Goal: Go to known website: Access a specific website the user already knows

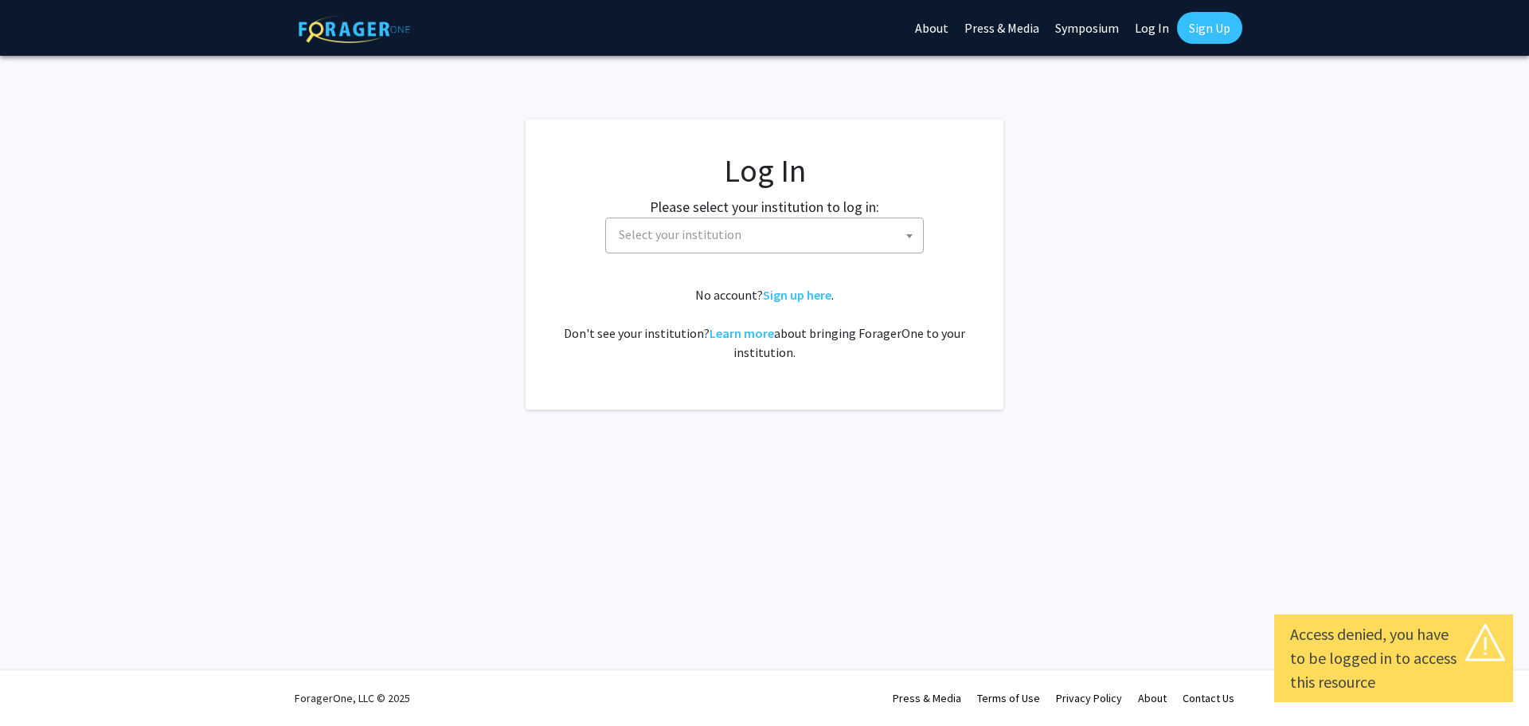
select select
click at [818, 229] on span "Select your institution" at bounding box center [767, 234] width 311 height 33
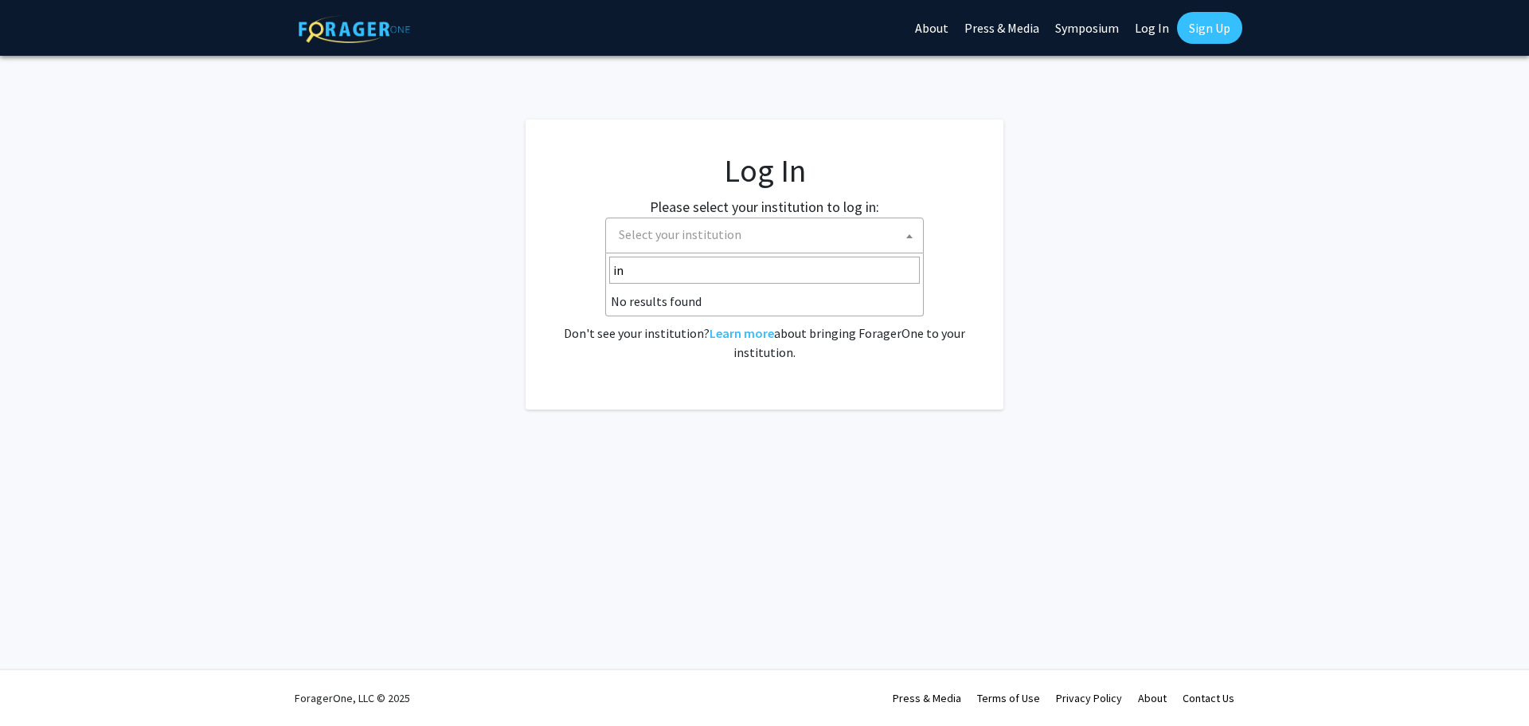
type input "i"
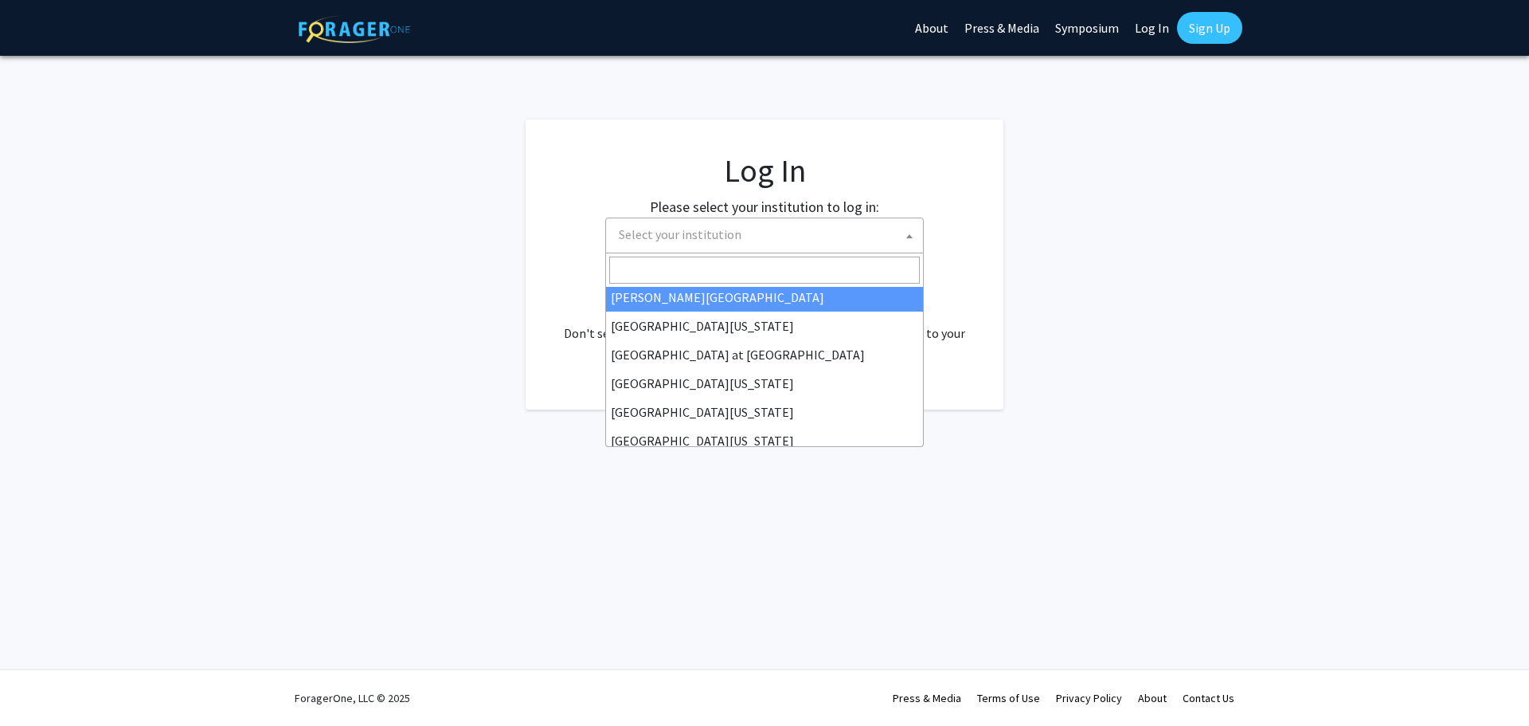
scroll to position [557, 0]
